Goal: Transaction & Acquisition: Purchase product/service

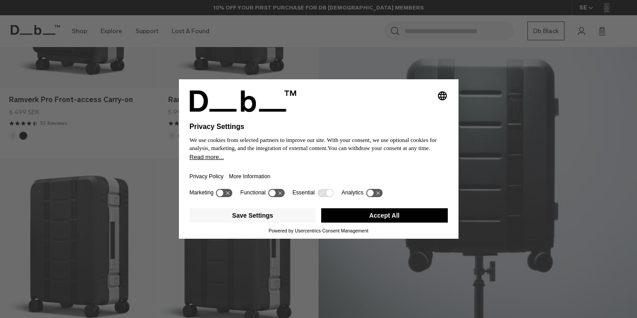
click at [512, 137] on div "Selecting an option will immediately change the language Privacy Settings We us…" at bounding box center [318, 159] width 637 height 318
click at [377, 222] on button "Accept All" at bounding box center [384, 215] width 127 height 14
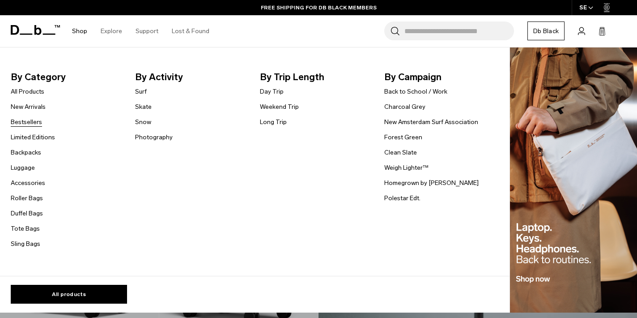
click at [20, 120] on link "Bestsellers" at bounding box center [26, 121] width 31 height 9
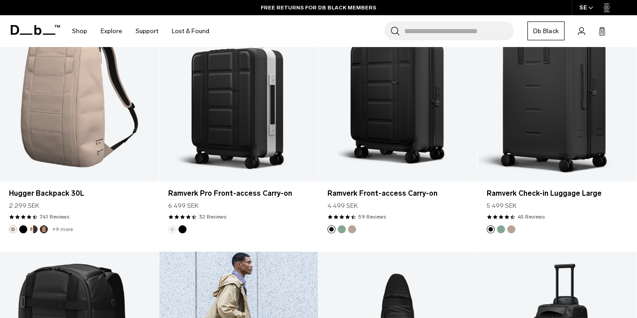
scroll to position [1040, 0]
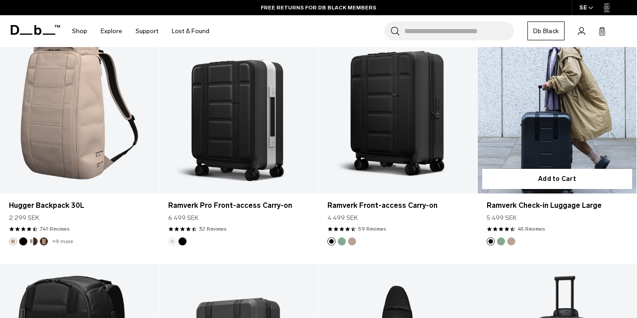
click at [543, 109] on link "Ramverk Check-in Luggage Large" at bounding box center [557, 105] width 159 height 176
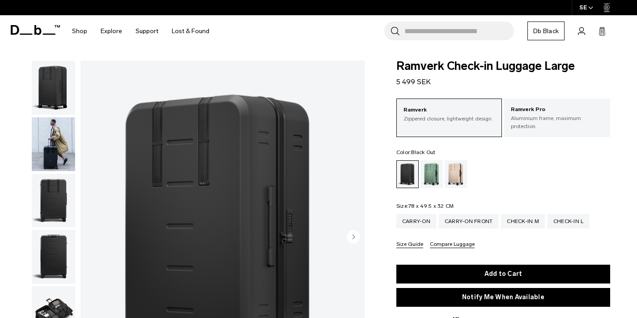
click at [46, 150] on img "button" at bounding box center [53, 144] width 43 height 54
click at [56, 197] on img "button" at bounding box center [53, 201] width 43 height 54
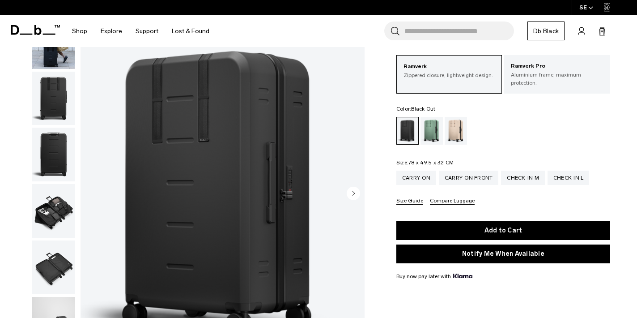
scroll to position [66, 0]
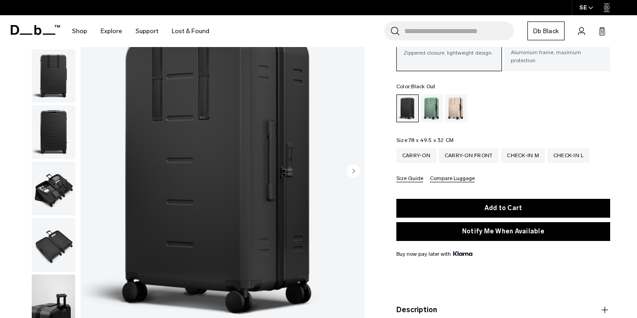
click at [56, 197] on img "button" at bounding box center [53, 188] width 43 height 54
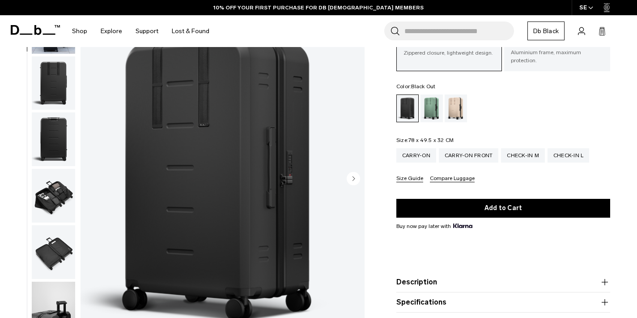
click at [56, 197] on ul at bounding box center [53, 179] width 44 height 355
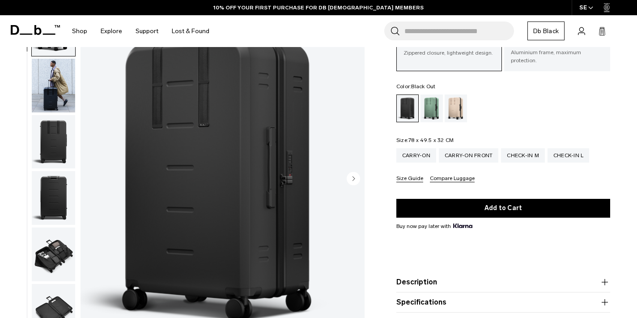
click at [60, 247] on img "button" at bounding box center [53, 254] width 43 height 54
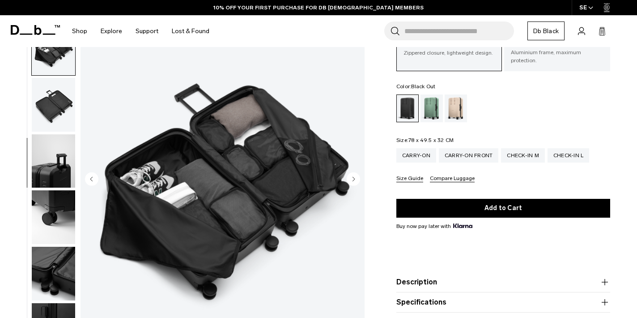
scroll to position [212, 0]
